Goal: Information Seeking & Learning: Learn about a topic

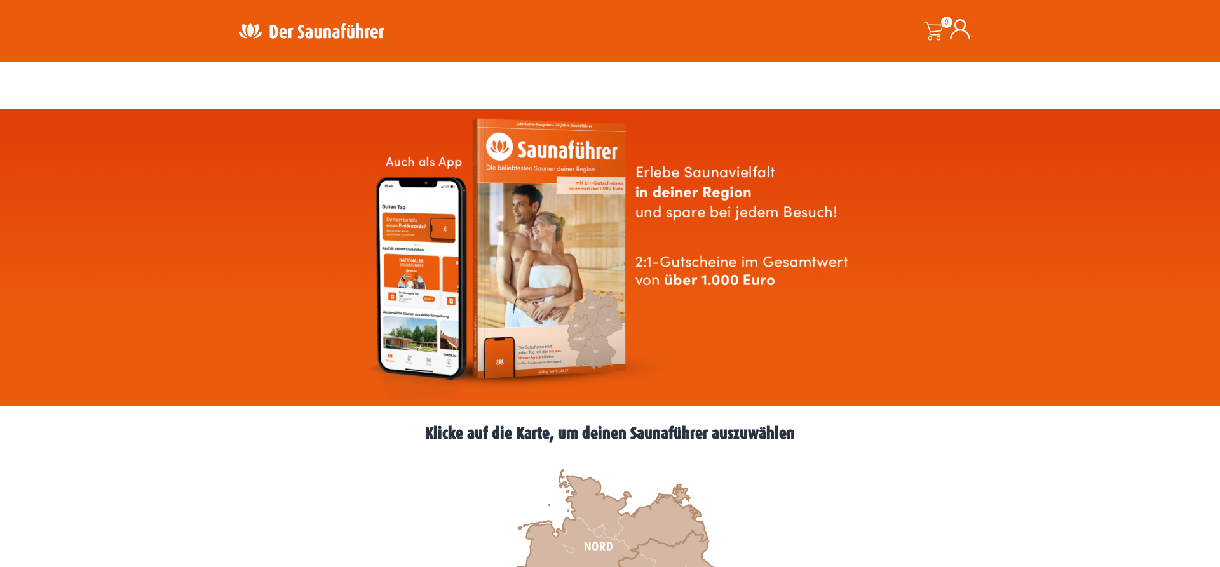
scroll to position [324, 0]
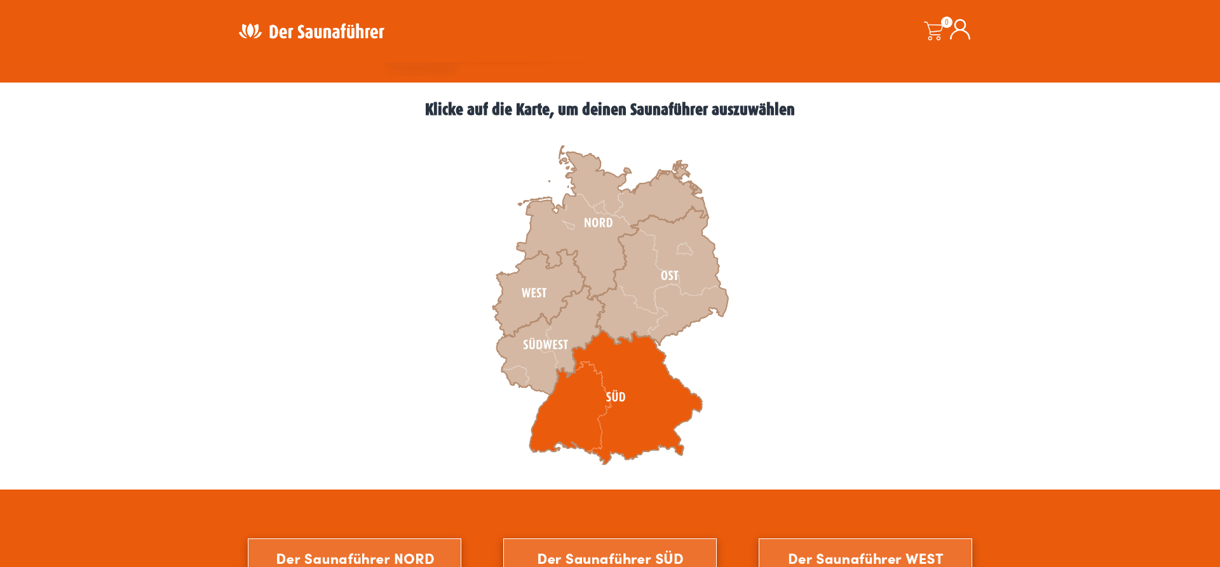
click at [573, 393] on icon at bounding box center [615, 397] width 173 height 135
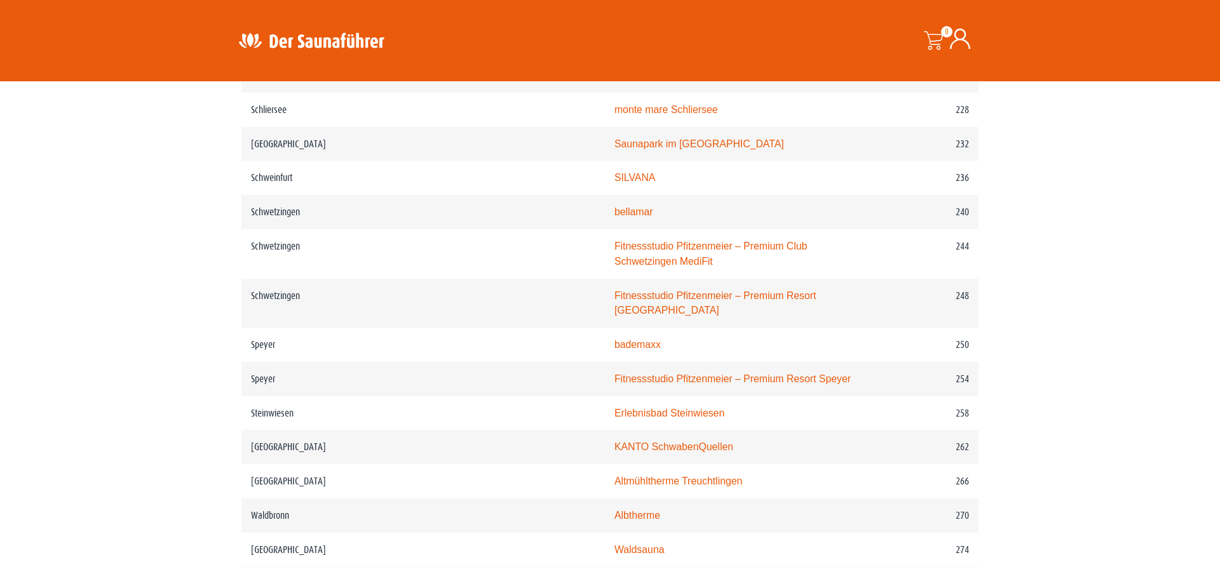
scroll to position [2657, 0]
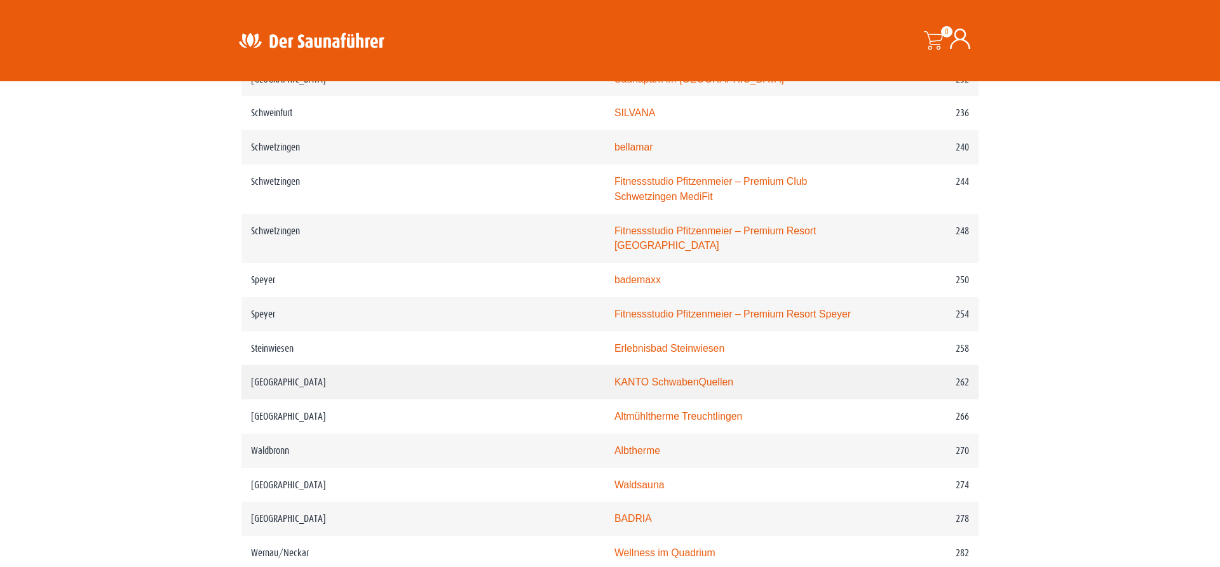
click at [614, 377] on link "KANTO SchwabenQuellen" at bounding box center [673, 382] width 119 height 11
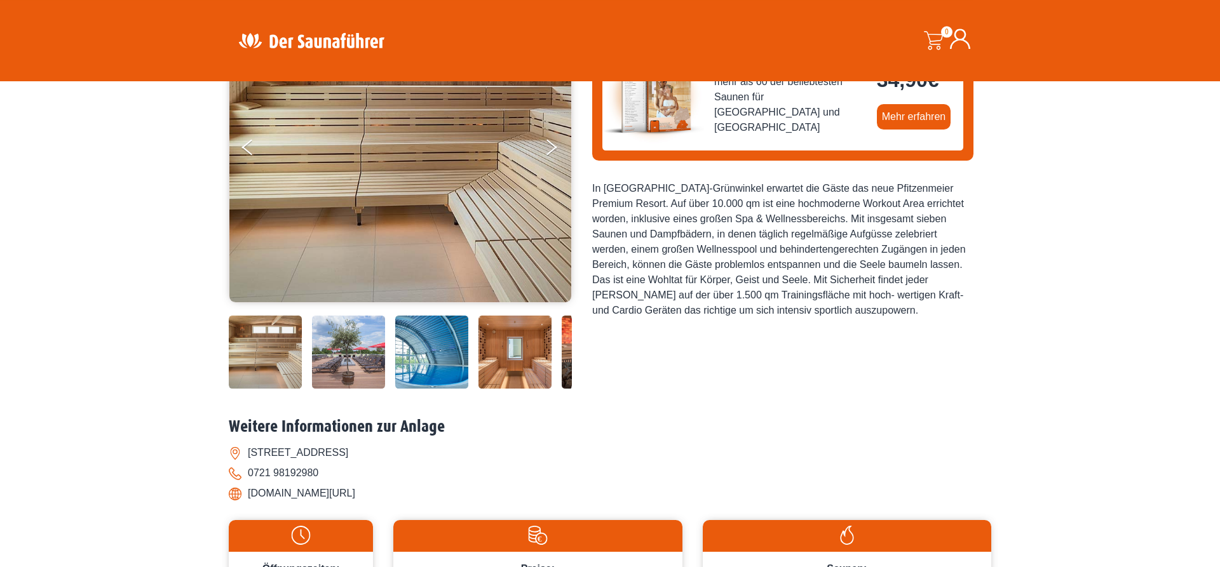
scroll to position [194, 0]
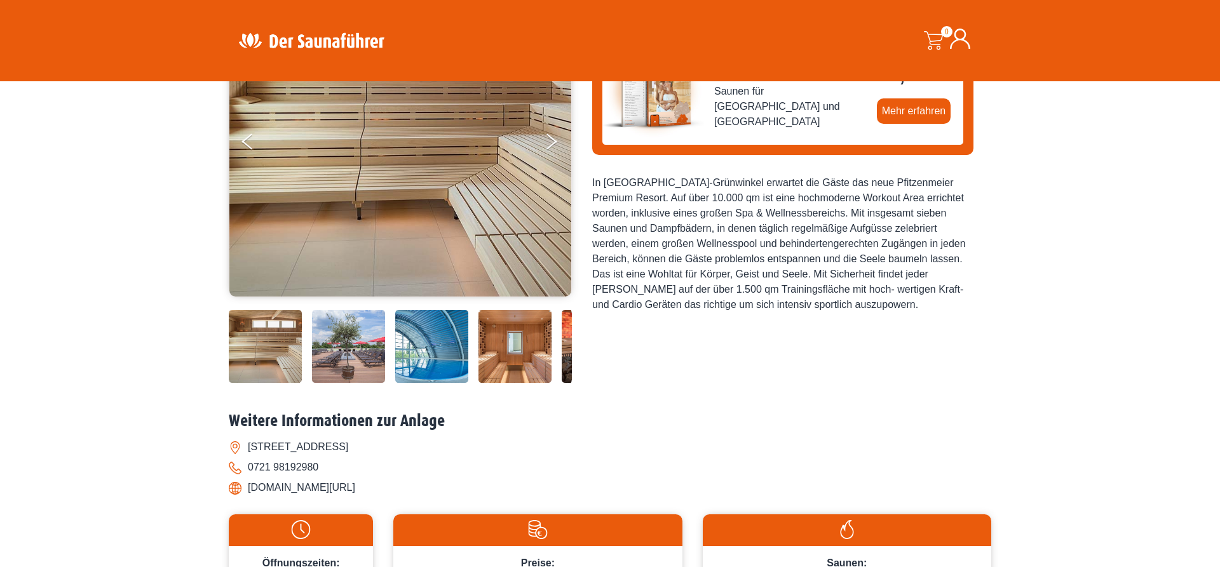
click at [264, 333] on img at bounding box center [265, 346] width 73 height 73
click at [369, 339] on img at bounding box center [348, 346] width 73 height 73
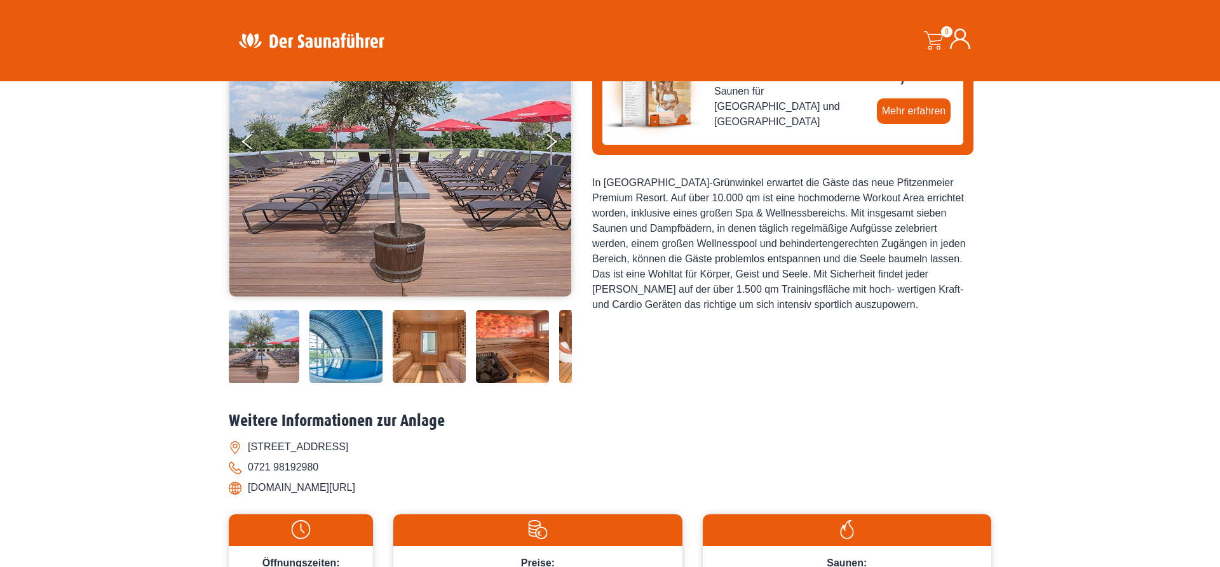
click at [425, 339] on img at bounding box center [429, 346] width 73 height 73
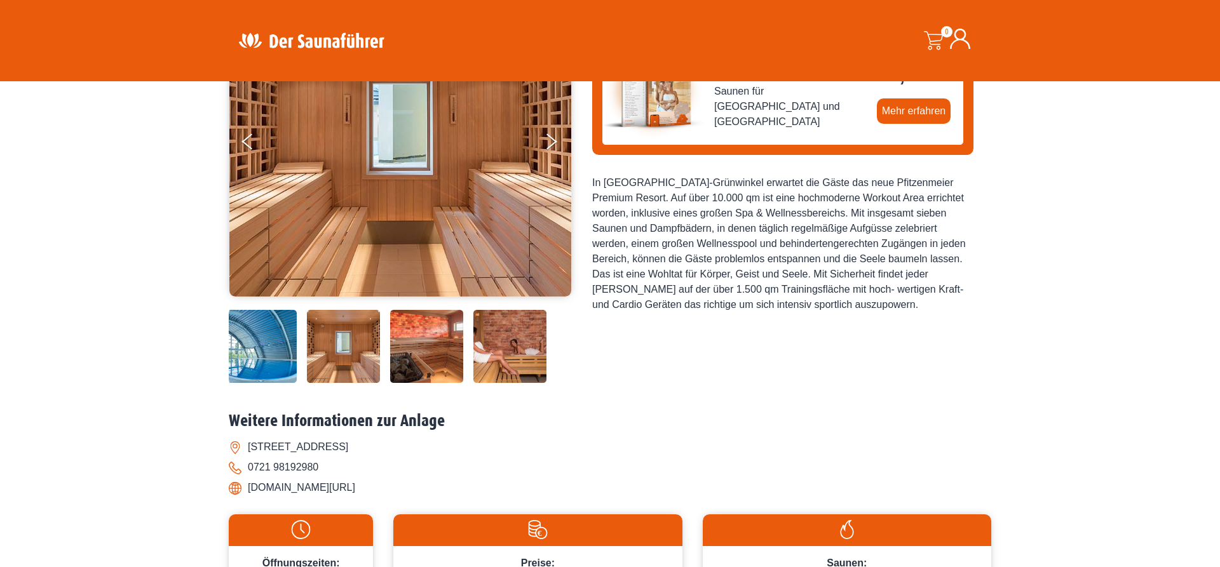
click at [494, 340] on img at bounding box center [509, 346] width 73 height 73
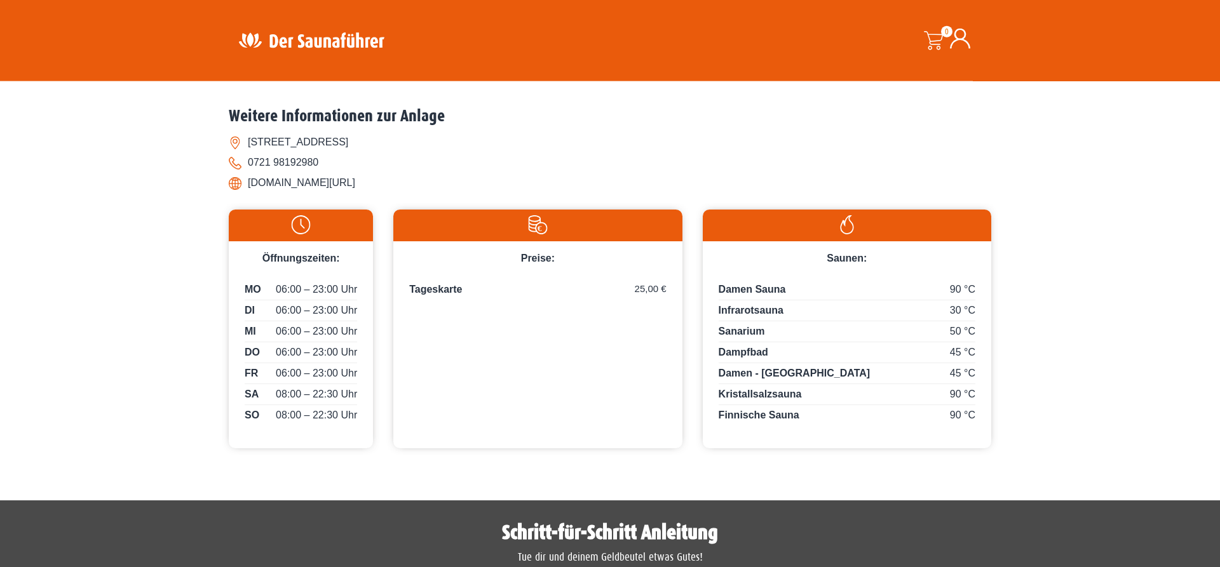
scroll to position [518, 0]
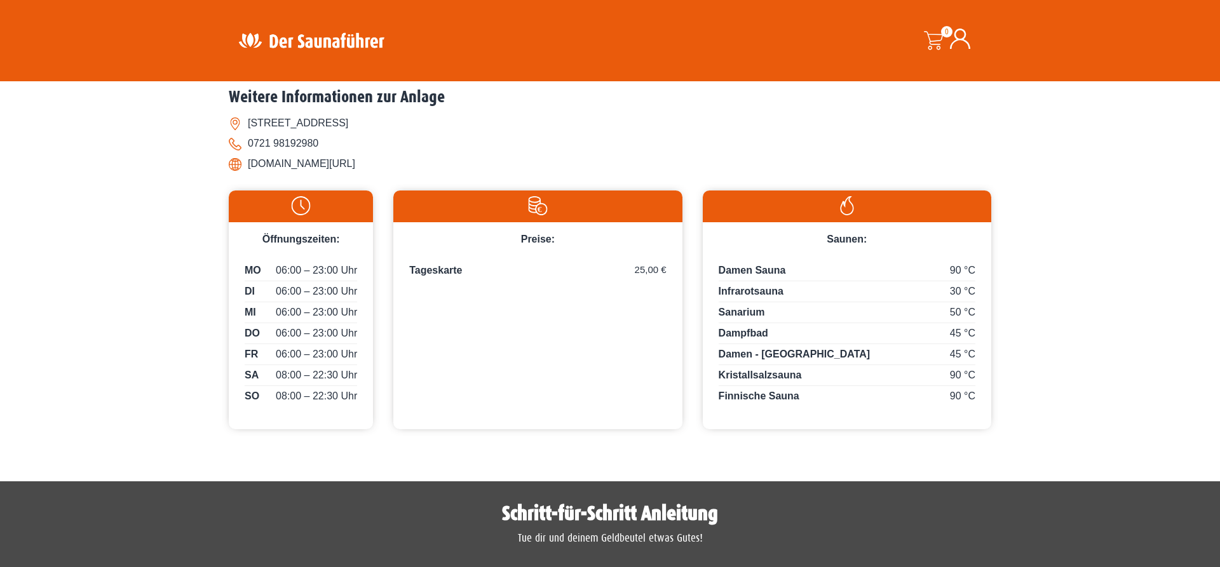
click at [775, 269] on span "Damen Sauna" at bounding box center [751, 270] width 67 height 11
drag, startPoint x: 786, startPoint y: 300, endPoint x: 788, endPoint y: 293, distance: 8.0
click at [788, 293] on div "30 °C Infrarotsauna" at bounding box center [846, 293] width 257 height 18
drag, startPoint x: 765, startPoint y: 292, endPoint x: 715, endPoint y: 293, distance: 50.2
click at [715, 293] on div "90 °C Damen Sauna 30 °C Infrarotsauna 50 °C Sanarium 45 °C Dampfbad 45 °C Damen…" at bounding box center [847, 333] width 288 height 173
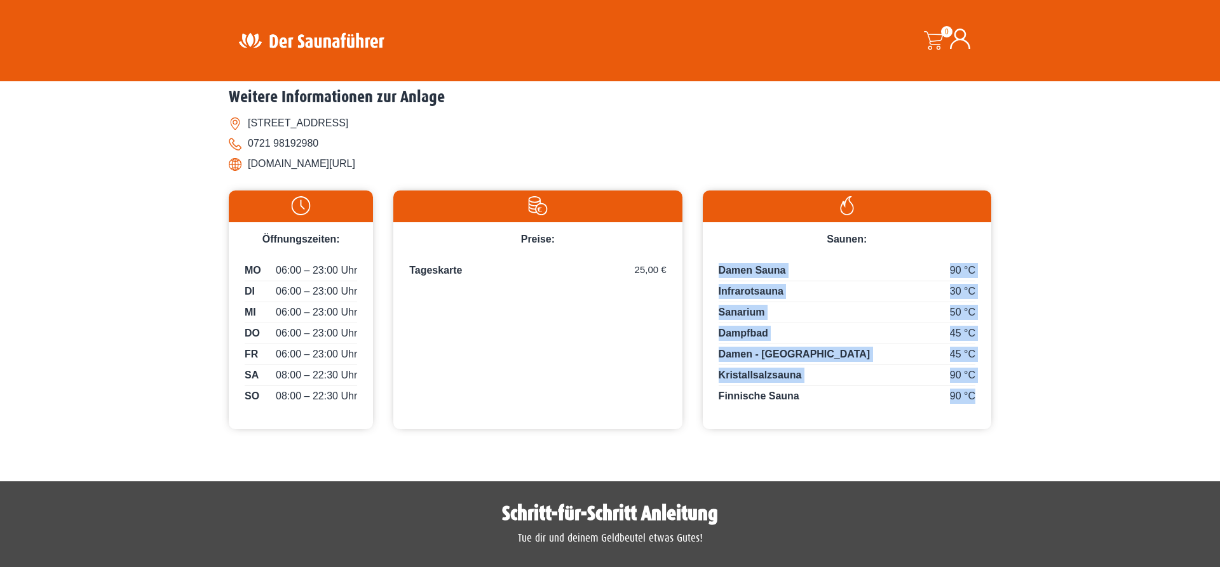
drag, startPoint x: 986, startPoint y: 313, endPoint x: 973, endPoint y: 396, distance: 83.6
click at [973, 396] on div "90 °C Damen Sauna 30 °C Infrarotsauna 50 °C Sanarium 45 °C Dampfbad 45 °C Damen…" at bounding box center [847, 333] width 288 height 173
